Goal: Check status: Check status

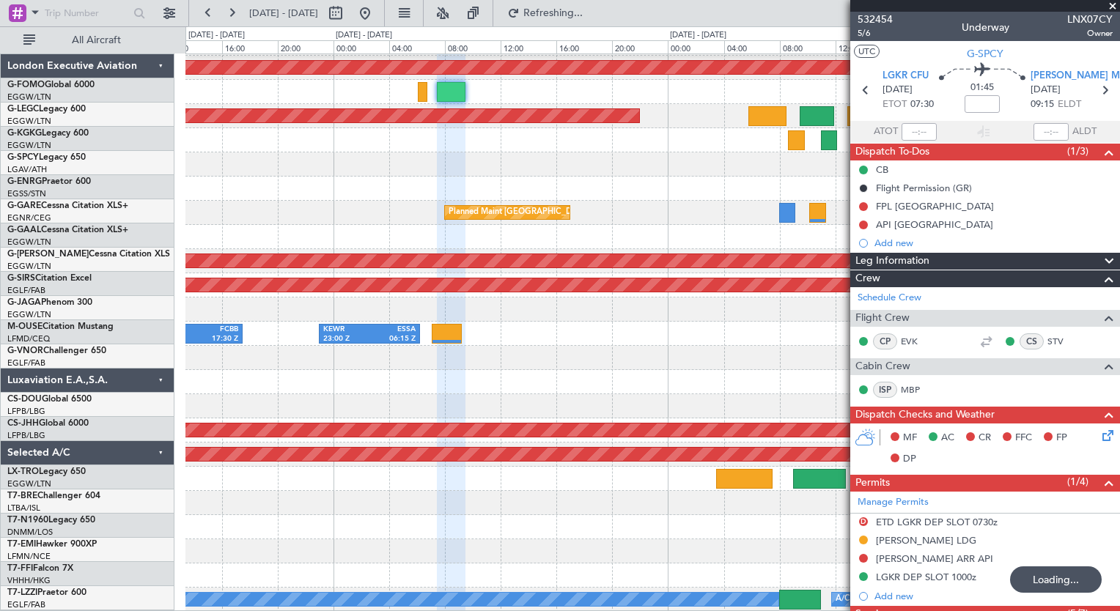
scroll to position [70, 0]
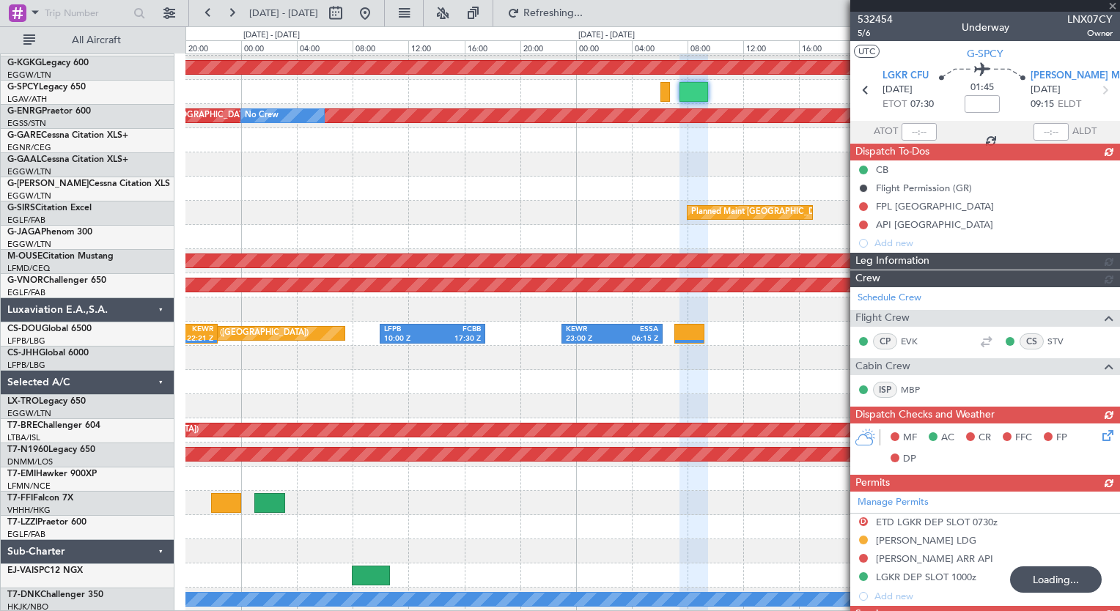
click at [746, 133] on div "AOG Maint [GEOGRAPHIC_DATA] (Ataturk) Planned Maint [GEOGRAPHIC_DATA] ([GEOGRAP…" at bounding box center [652, 297] width 934 height 629
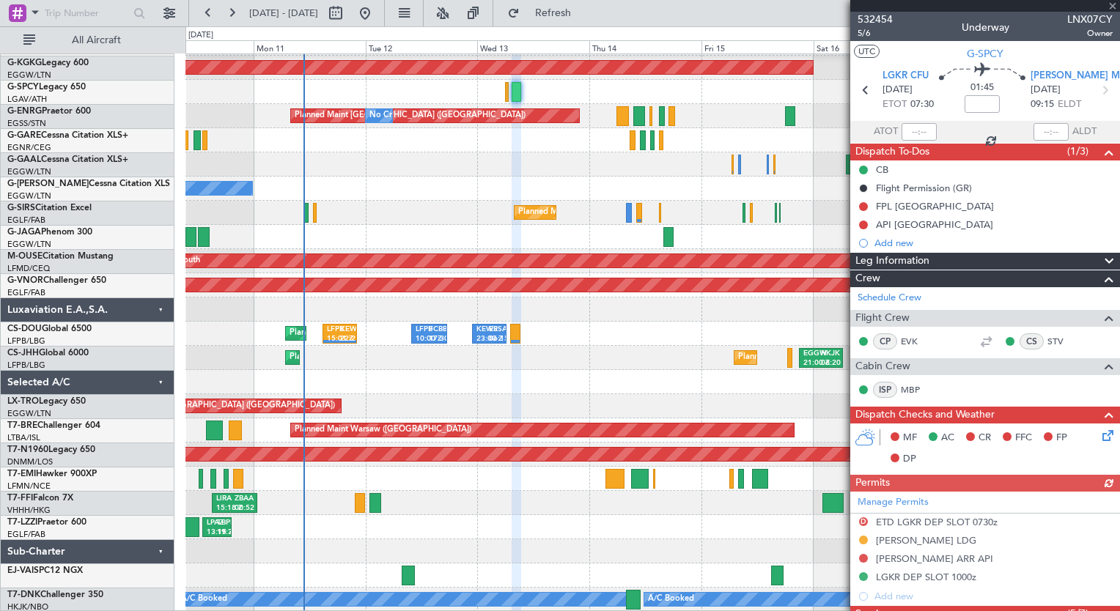
click at [125, 154] on div "AOG Maint [GEOGRAPHIC_DATA] (Ataturk) Planned Maint [GEOGRAPHIC_DATA] ([GEOGRAP…" at bounding box center [560, 318] width 1120 height 585
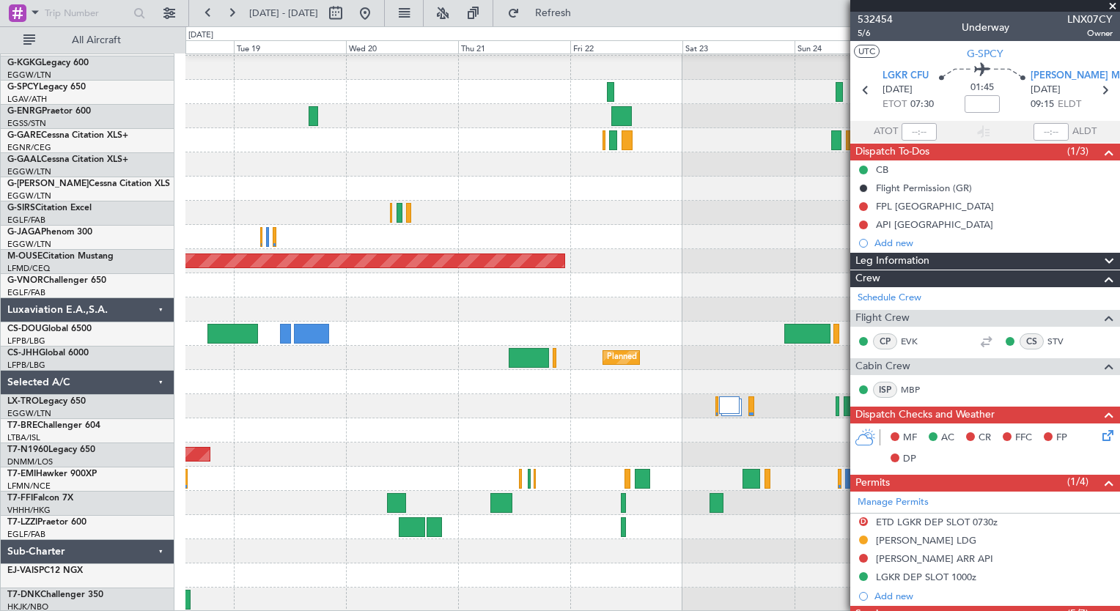
click at [81, 82] on div "A/C Unavailable [GEOGRAPHIC_DATA] ([GEOGRAPHIC_DATA]) Planned [GEOGRAPHIC_DATA]…" at bounding box center [560, 318] width 1120 height 585
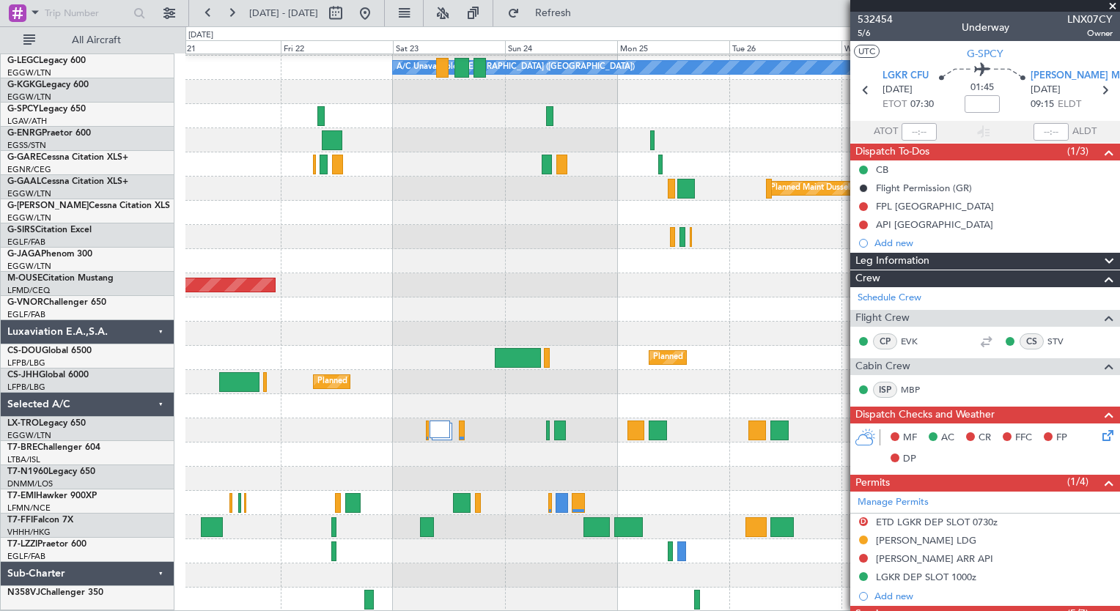
scroll to position [47, 0]
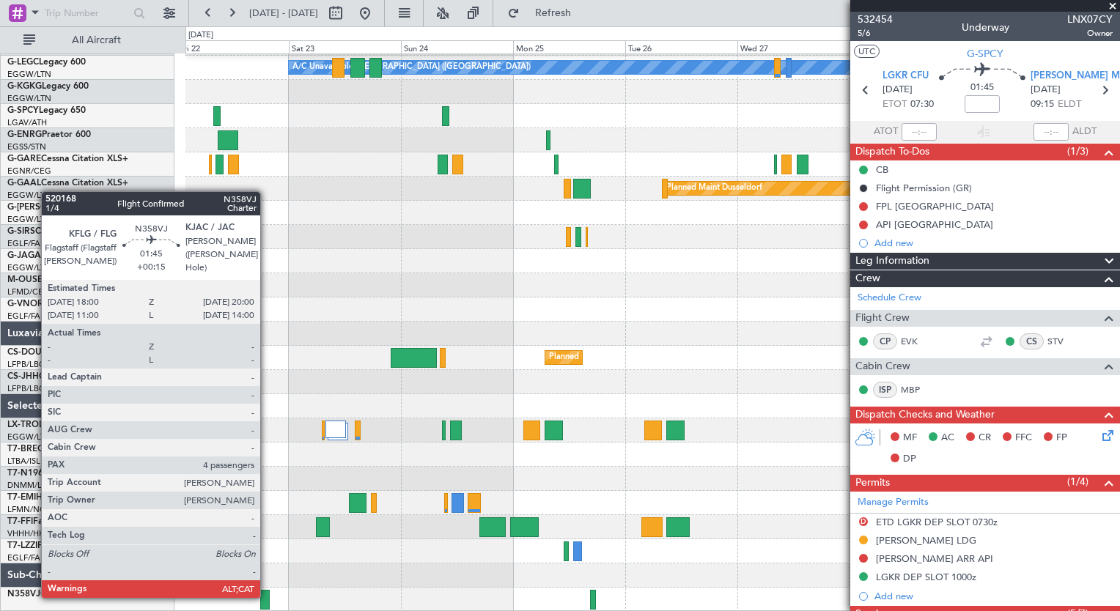
click at [267, 597] on div at bounding box center [265, 600] width 10 height 20
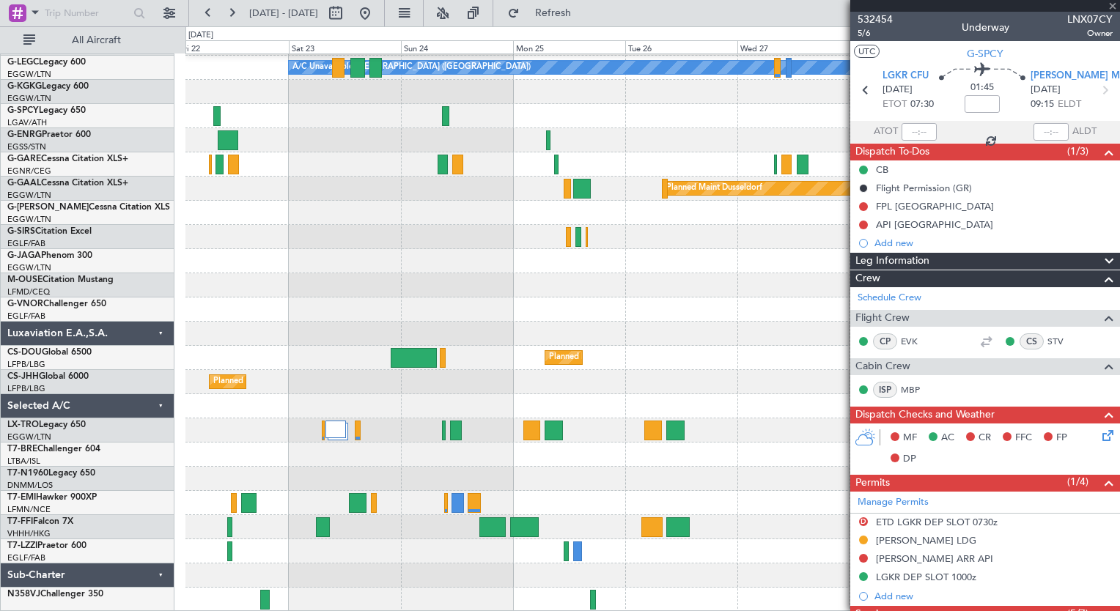
type input "+00:15"
type input "4"
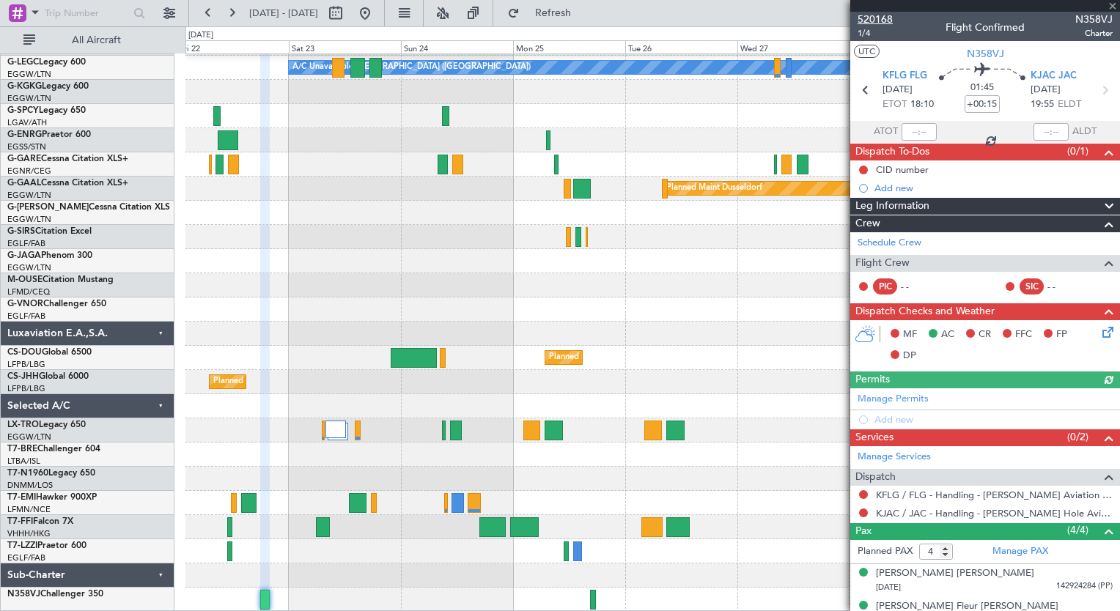
click at [868, 21] on span "520168" at bounding box center [875, 19] width 35 height 15
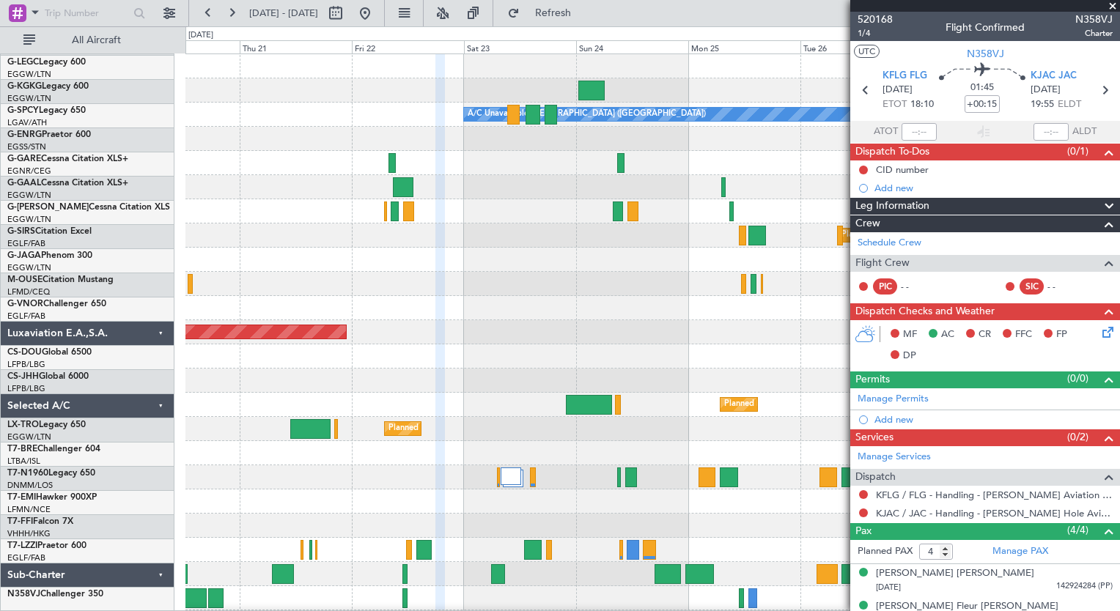
scroll to position [0, 0]
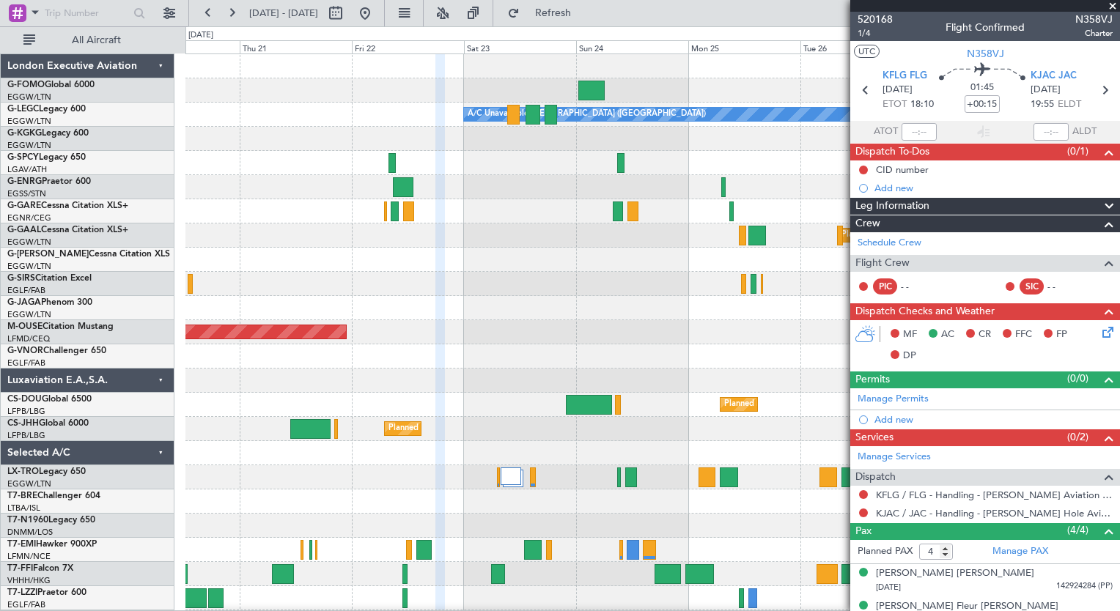
click at [557, 459] on div "A/C Unavailable [GEOGRAPHIC_DATA] ([GEOGRAPHIC_DATA]) Planned [GEOGRAPHIC_DATA]…" at bounding box center [652, 356] width 934 height 605
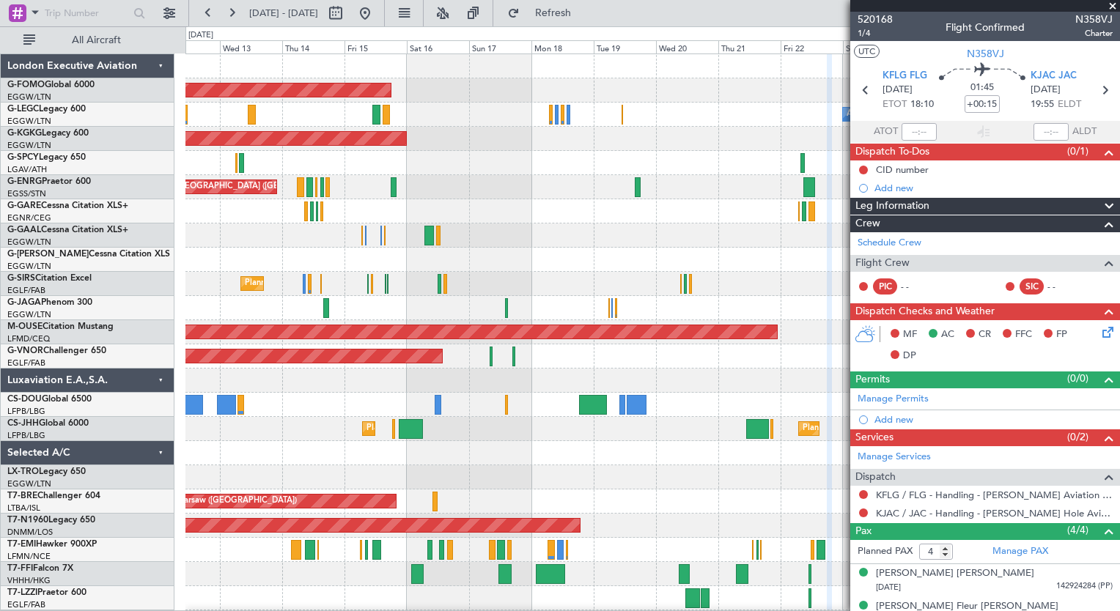
click at [1000, 424] on fb-app "[DATE] - [DATE] Refresh Quick Links All Aircraft Planned Maint Windsor Locks ([…" at bounding box center [560, 311] width 1120 height 600
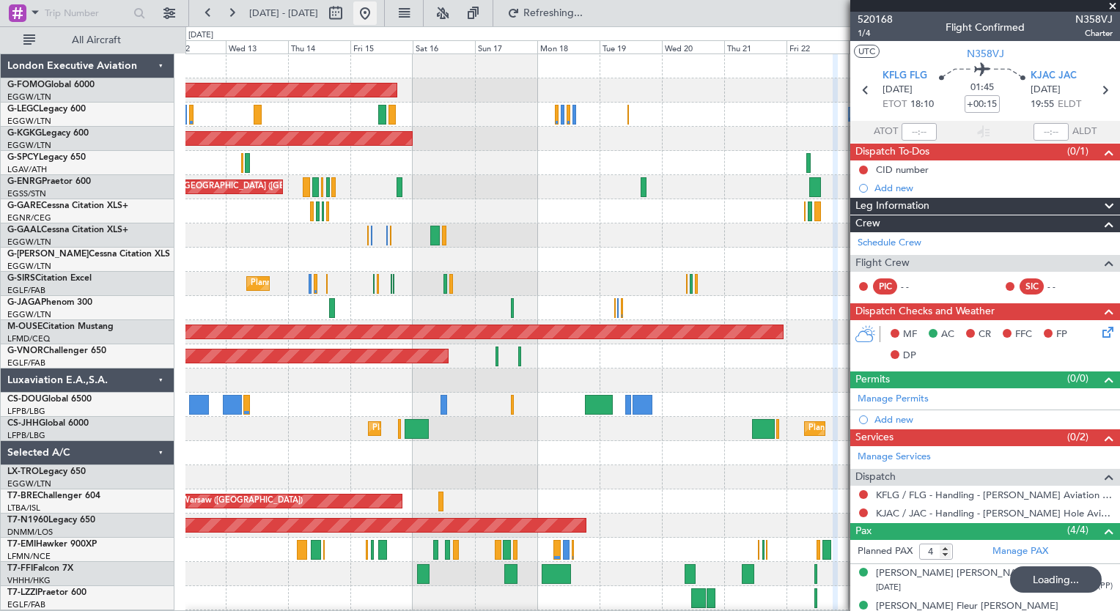
click at [377, 9] on button at bounding box center [364, 12] width 23 height 23
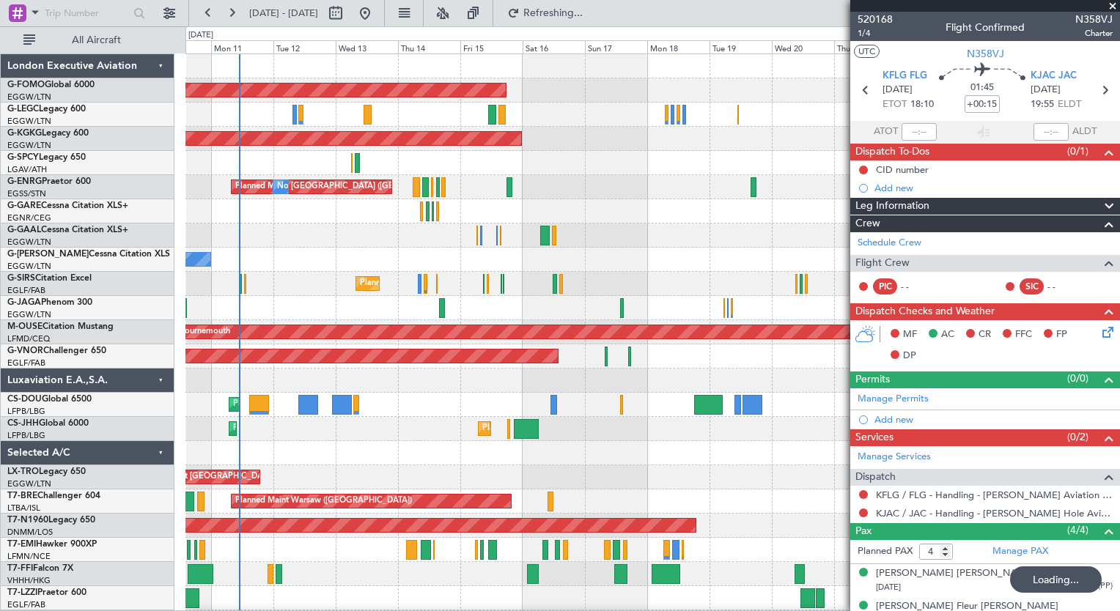
click at [241, 316] on div "Planned Maint Windsor Locks ([PERSON_NAME] Intl) A/C Unavailable [GEOGRAPHIC_DA…" at bounding box center [652, 380] width 934 height 653
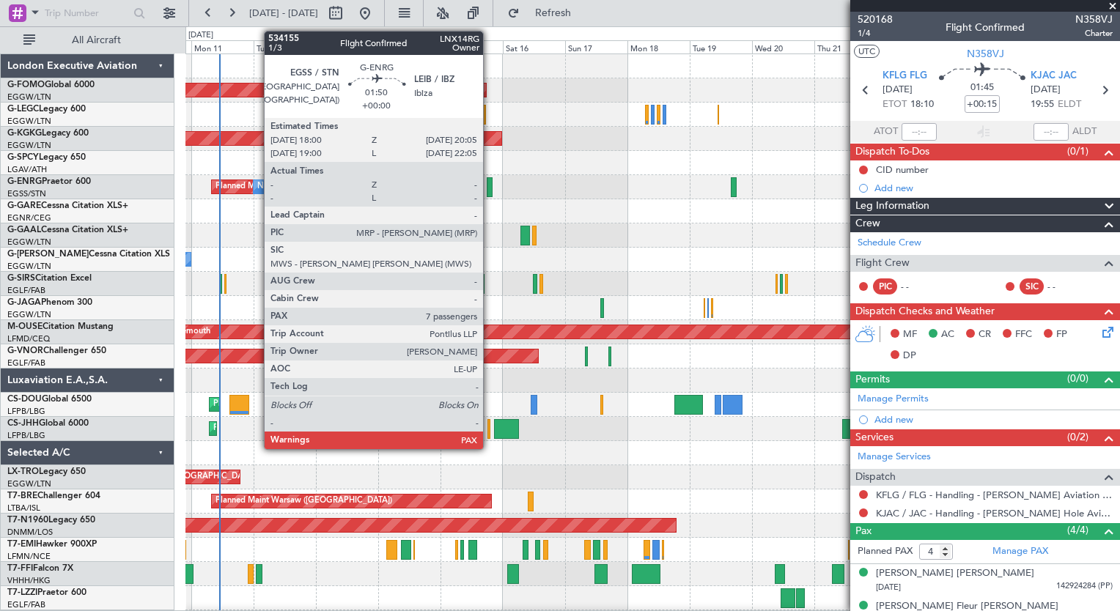
click at [490, 184] on div at bounding box center [490, 187] width 6 height 20
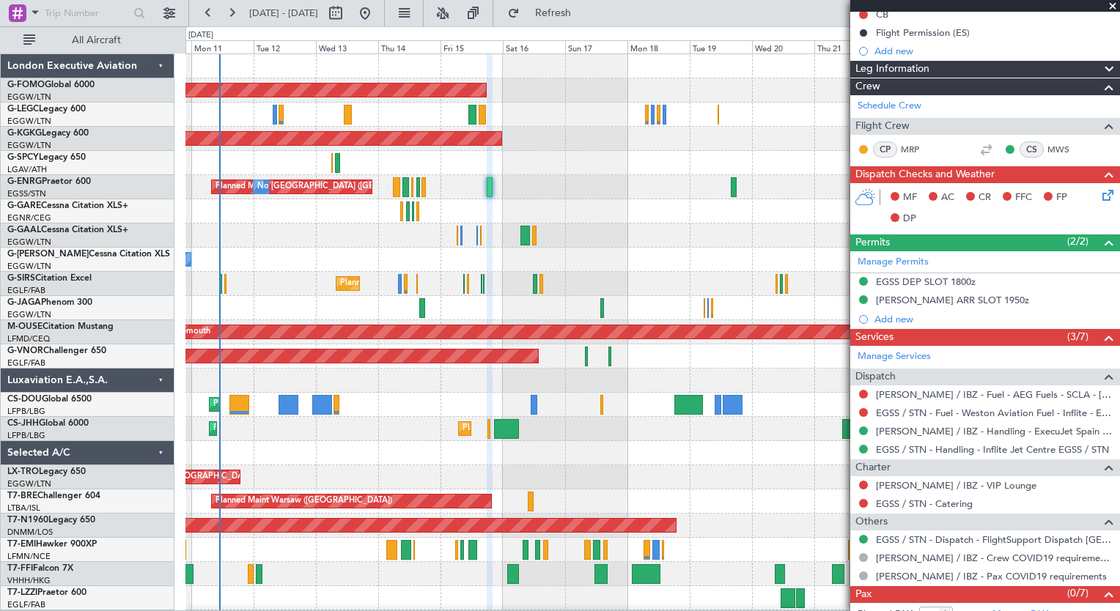
scroll to position [187, 0]
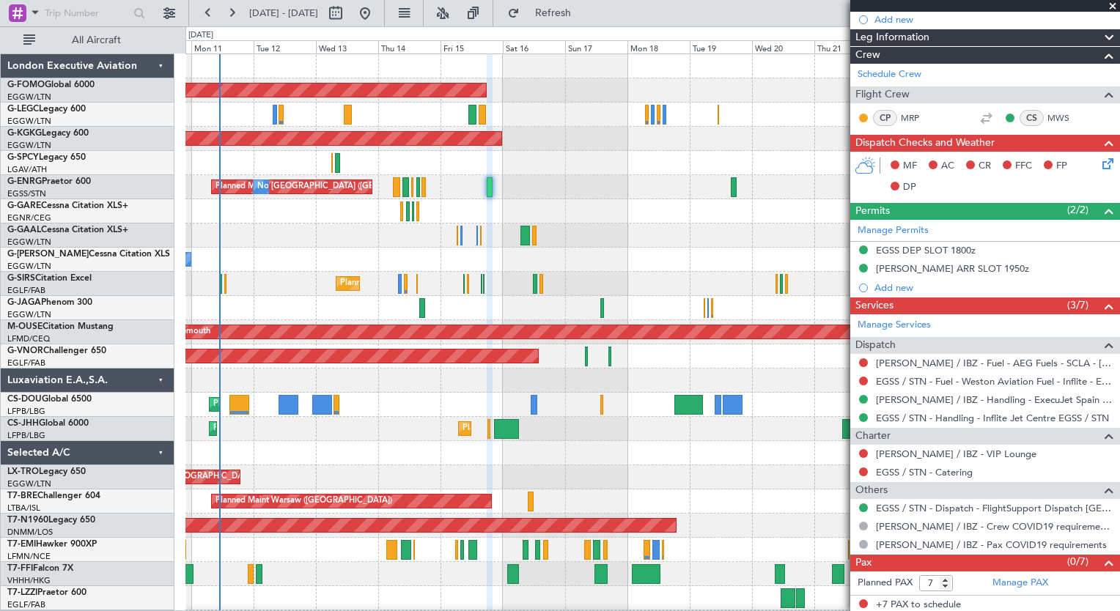
click at [1111, 6] on span at bounding box center [1113, 6] width 15 height 13
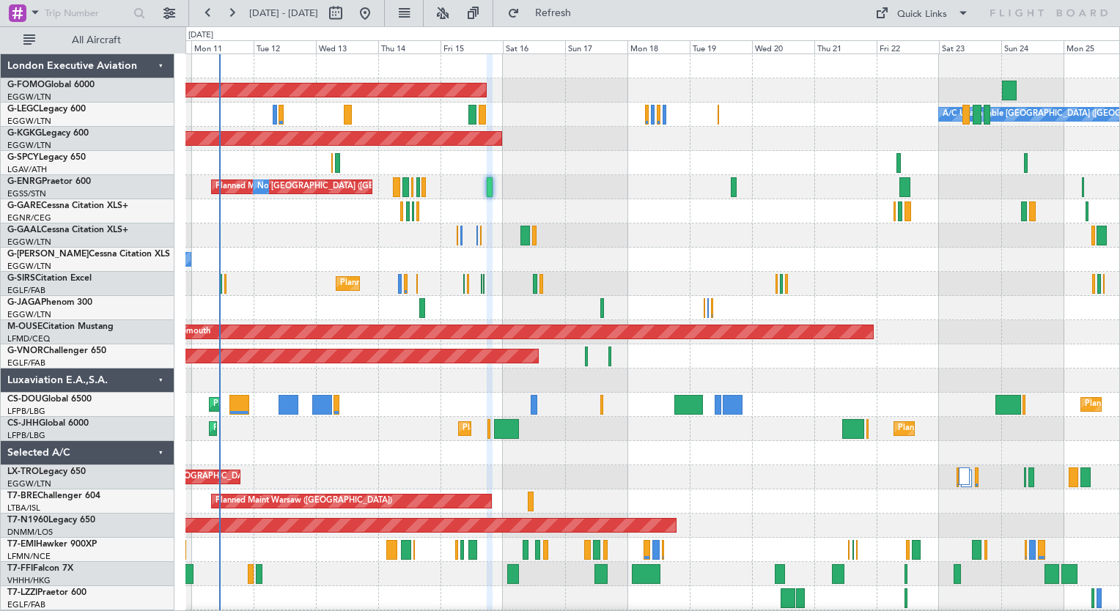
type input "0"
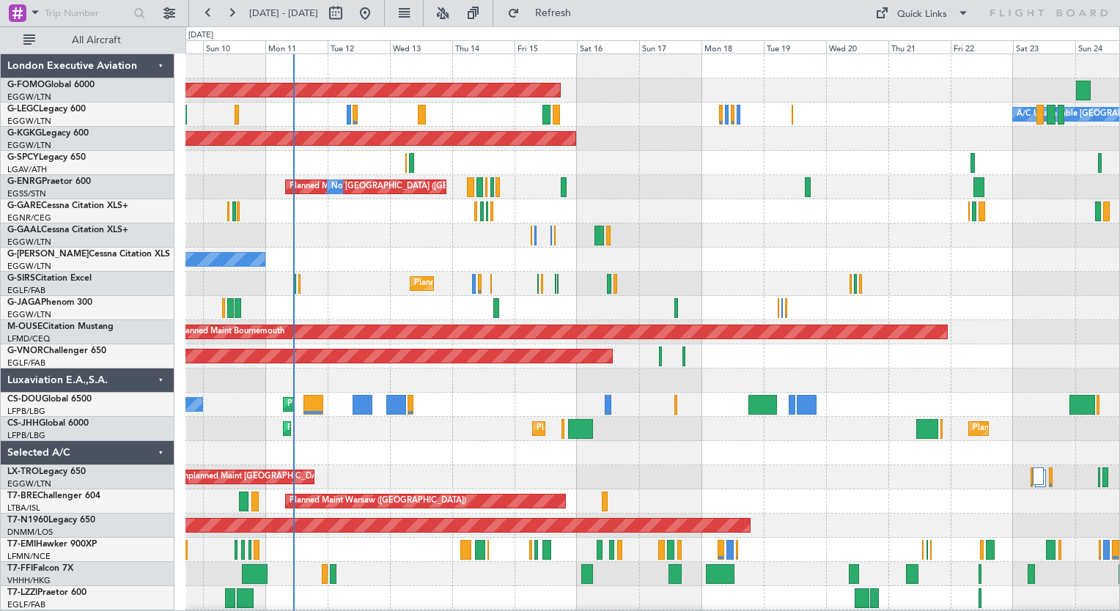
click at [460, 271] on div "Planned Maint Windsor Locks ([PERSON_NAME] Intl) A/C Unavailable [GEOGRAPHIC_DA…" at bounding box center [652, 380] width 934 height 653
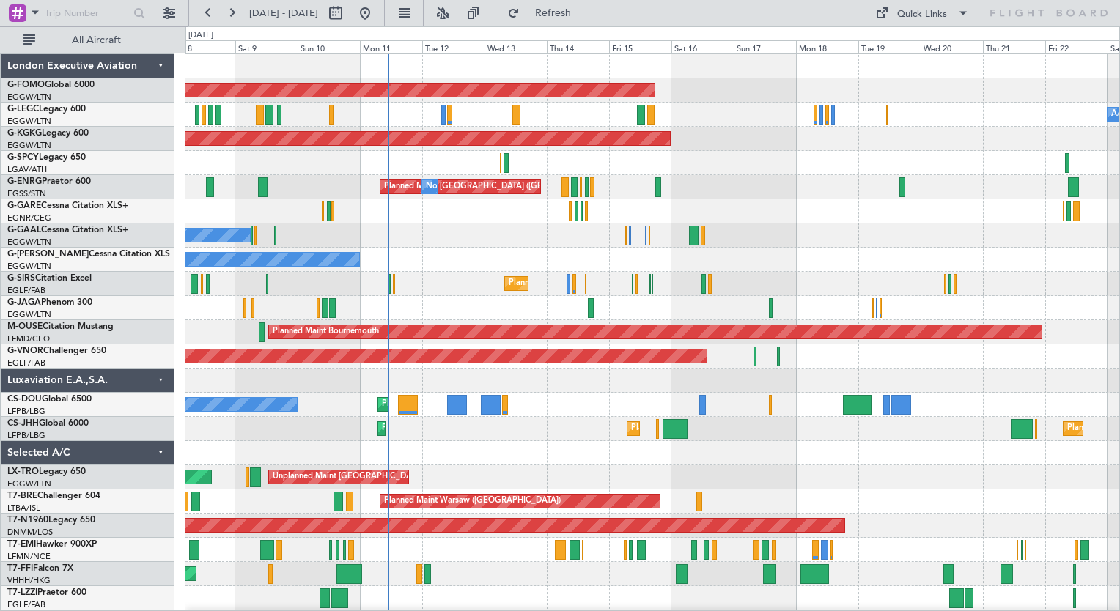
click at [519, 439] on div "Planned Maint Windsor Locks ([PERSON_NAME] Intl) A/C Unavailable [GEOGRAPHIC_DA…" at bounding box center [652, 380] width 934 height 653
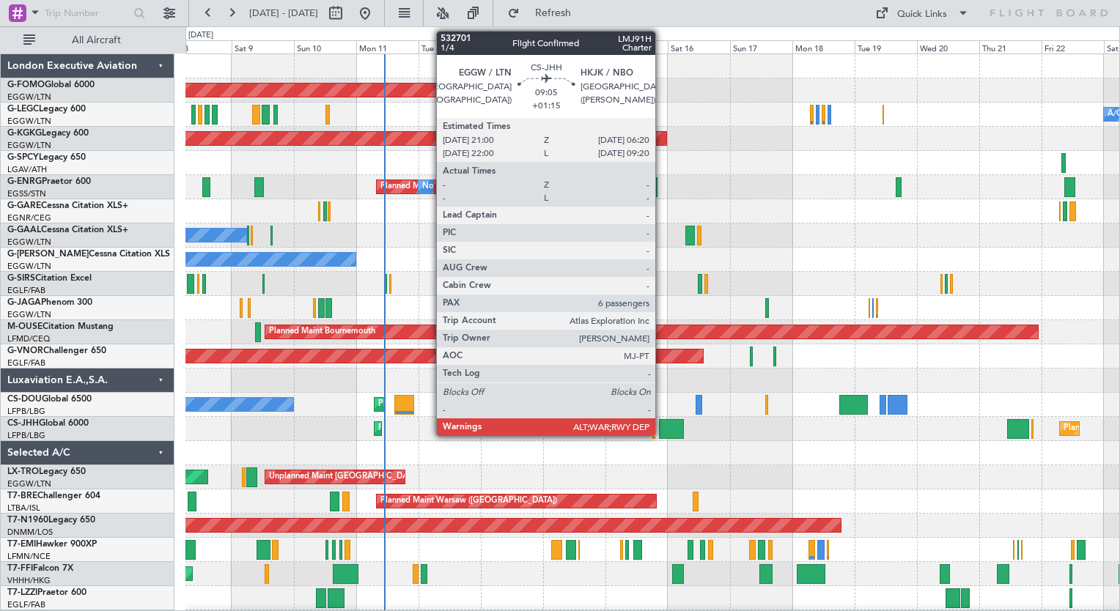
click at [662, 427] on div at bounding box center [671, 429] width 25 height 20
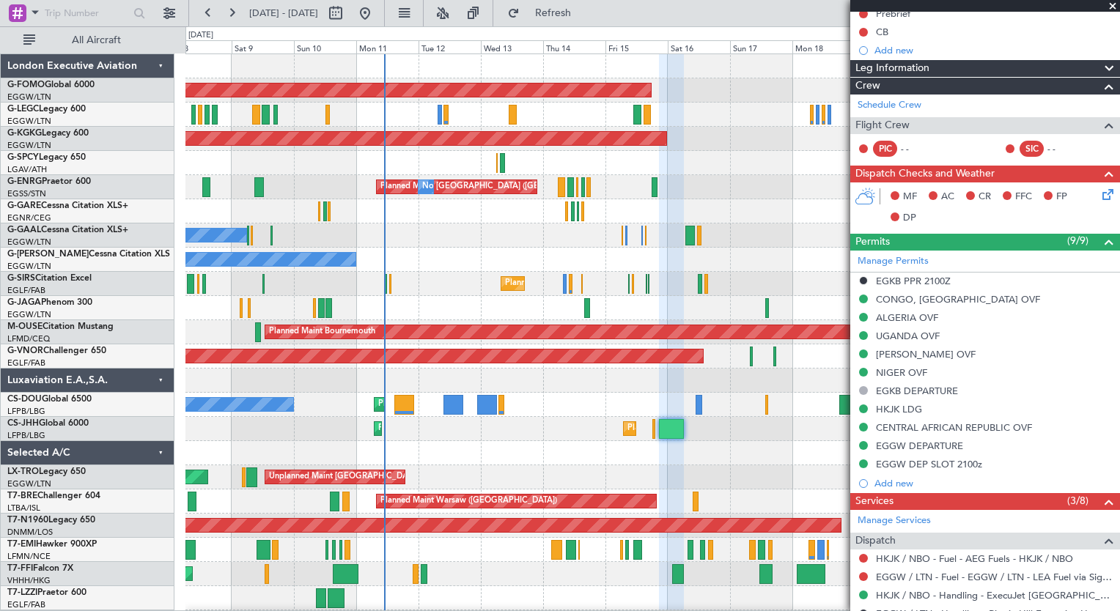
scroll to position [176, 0]
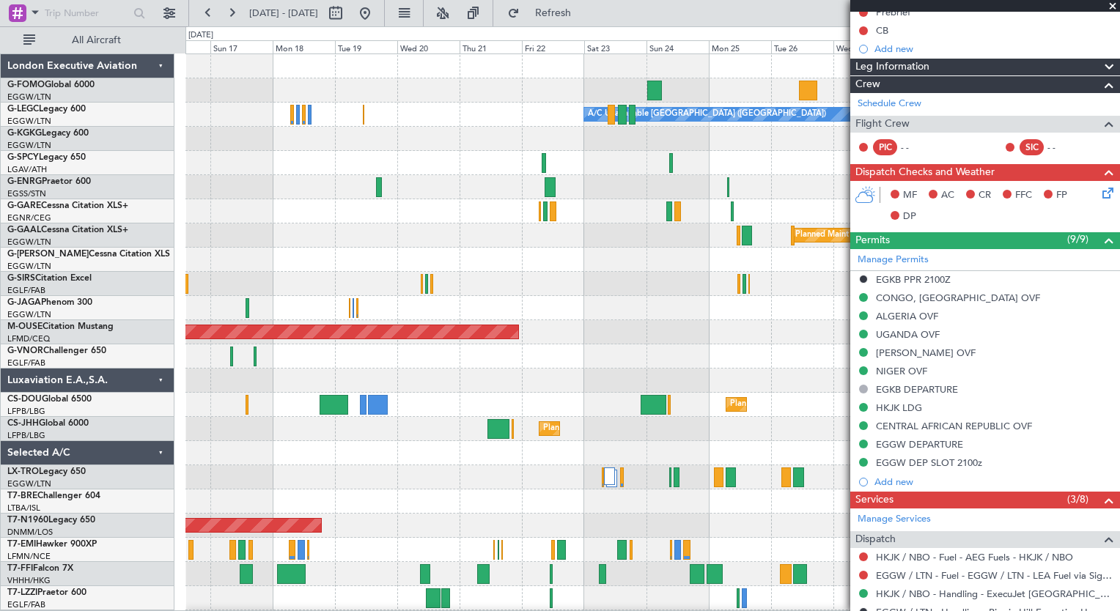
click at [243, 535] on div "Planned Maint Windsor Locks ([PERSON_NAME] Intl) A/C Unavailable [GEOGRAPHIC_DA…" at bounding box center [652, 380] width 934 height 653
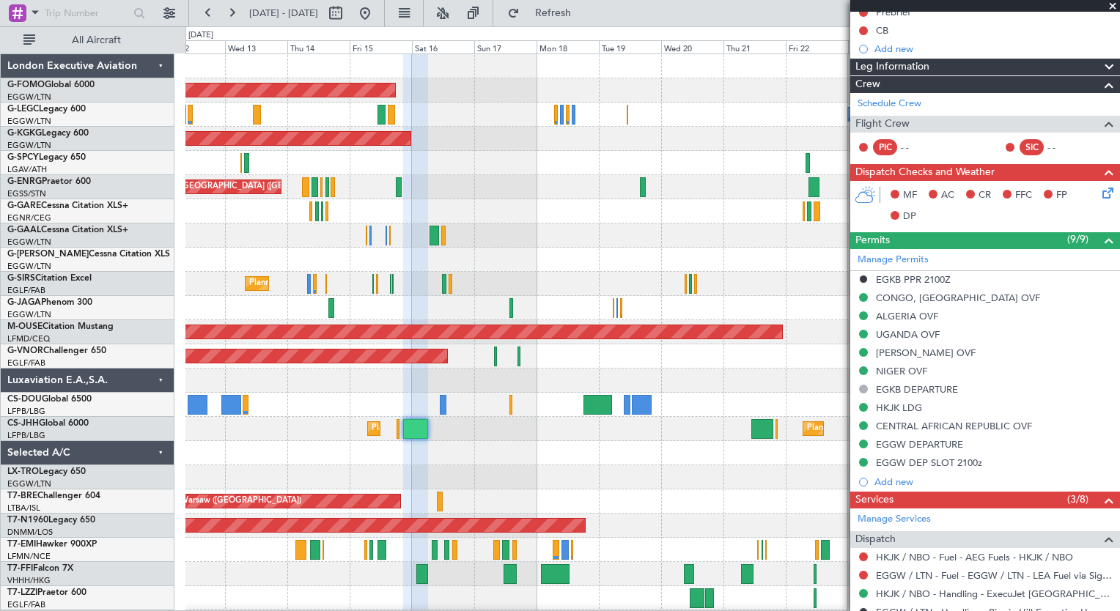
click at [636, 473] on div "Planned Maint Windsor Locks ([PERSON_NAME] Intl) A/C Unavailable [GEOGRAPHIC_DA…" at bounding box center [652, 368] width 934 height 629
